Goal: Information Seeking & Learning: Check status

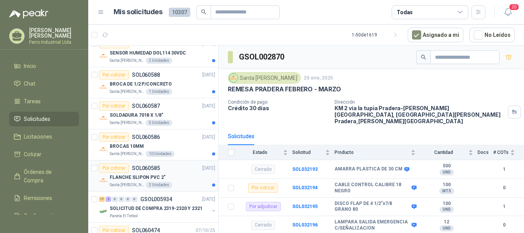
scroll to position [269, 0]
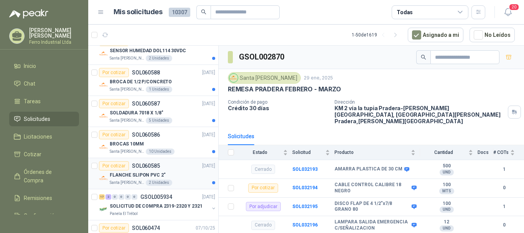
click at [177, 170] on div "FLANCHE SLIPON PVC 2"" at bounding box center [162, 174] width 105 height 9
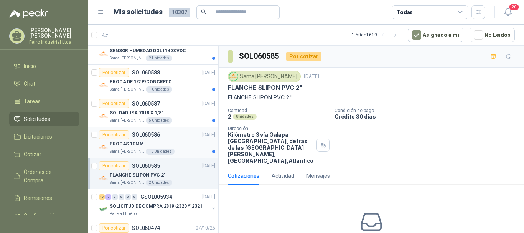
click at [171, 144] on div "BROCAS 10MM" at bounding box center [162, 143] width 105 height 9
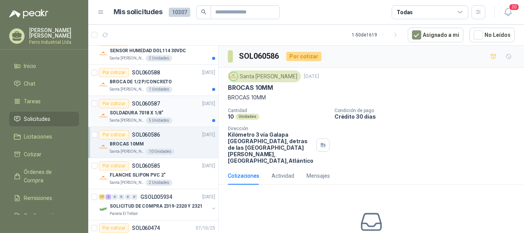
click at [179, 110] on div "SOLDADURA 7018 X 1/8"" at bounding box center [162, 112] width 105 height 9
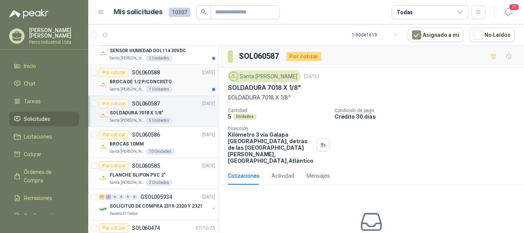
click at [180, 84] on div "BROCA DE 1/2 P/CONCRETO" at bounding box center [162, 81] width 105 height 9
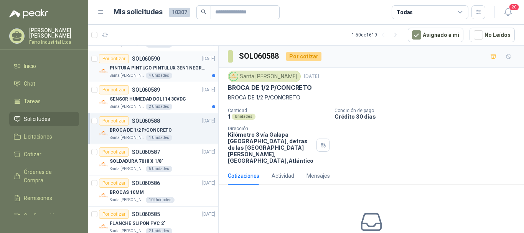
scroll to position [192, 0]
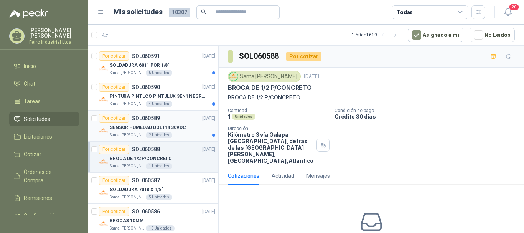
click at [174, 129] on p "SENSOR HUMEDAD DOL114 30VDC" at bounding box center [148, 127] width 76 height 7
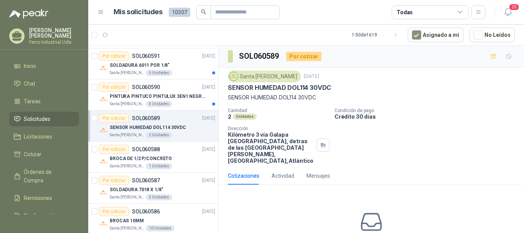
scroll to position [153, 0]
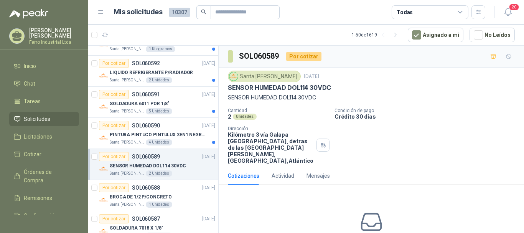
click at [174, 129] on div "Por cotizar SOL060590 [DATE]" at bounding box center [157, 125] width 116 height 9
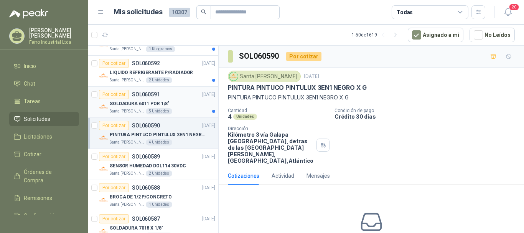
click at [181, 98] on div "Por cotizar SOL060591 [DATE]" at bounding box center [157, 94] width 116 height 9
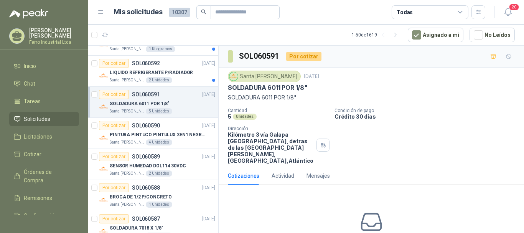
scroll to position [77, 0]
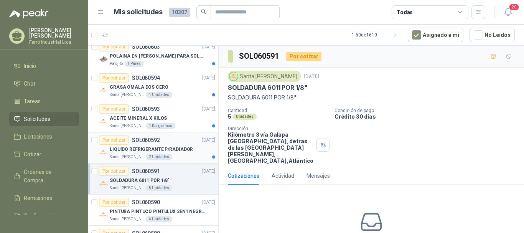
click at [173, 142] on div "Por cotizar SOL060592 [DATE]" at bounding box center [157, 139] width 116 height 9
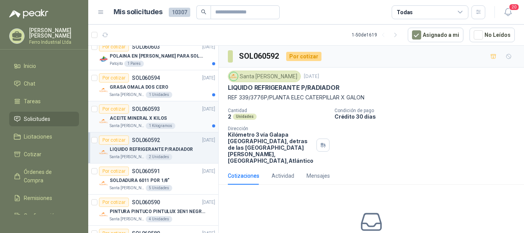
click at [177, 110] on div "Por cotizar SOL060593 [DATE]" at bounding box center [157, 108] width 116 height 9
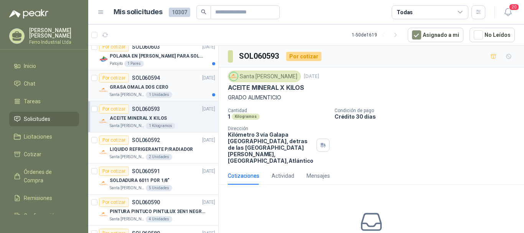
click at [173, 90] on div "GRASA OMALA DOS CERO" at bounding box center [162, 86] width 105 height 9
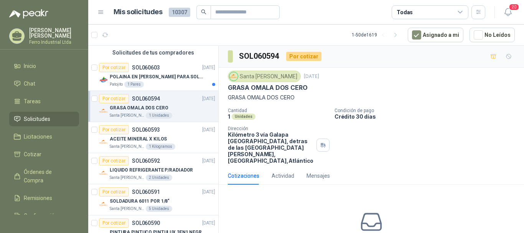
scroll to position [38, 0]
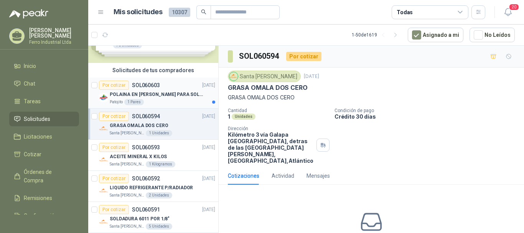
click at [168, 96] on p "POLAINA EN [PERSON_NAME] PARA SOLDADOR / ADJUNTAR FICHA TECNICA" at bounding box center [158, 94] width 96 height 7
